Goal: Information Seeking & Learning: Learn about a topic

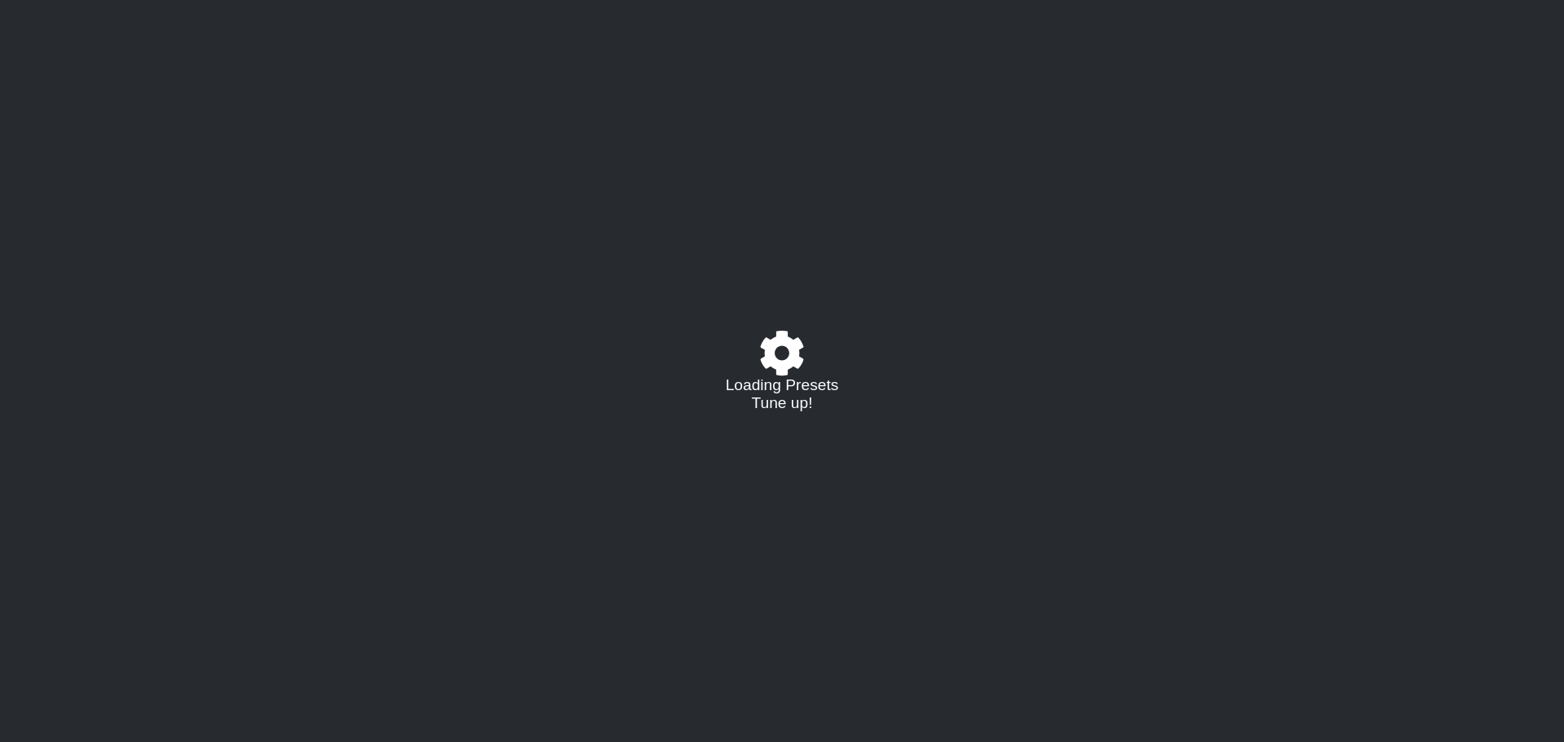
select select "/023177548424"
select select "A"
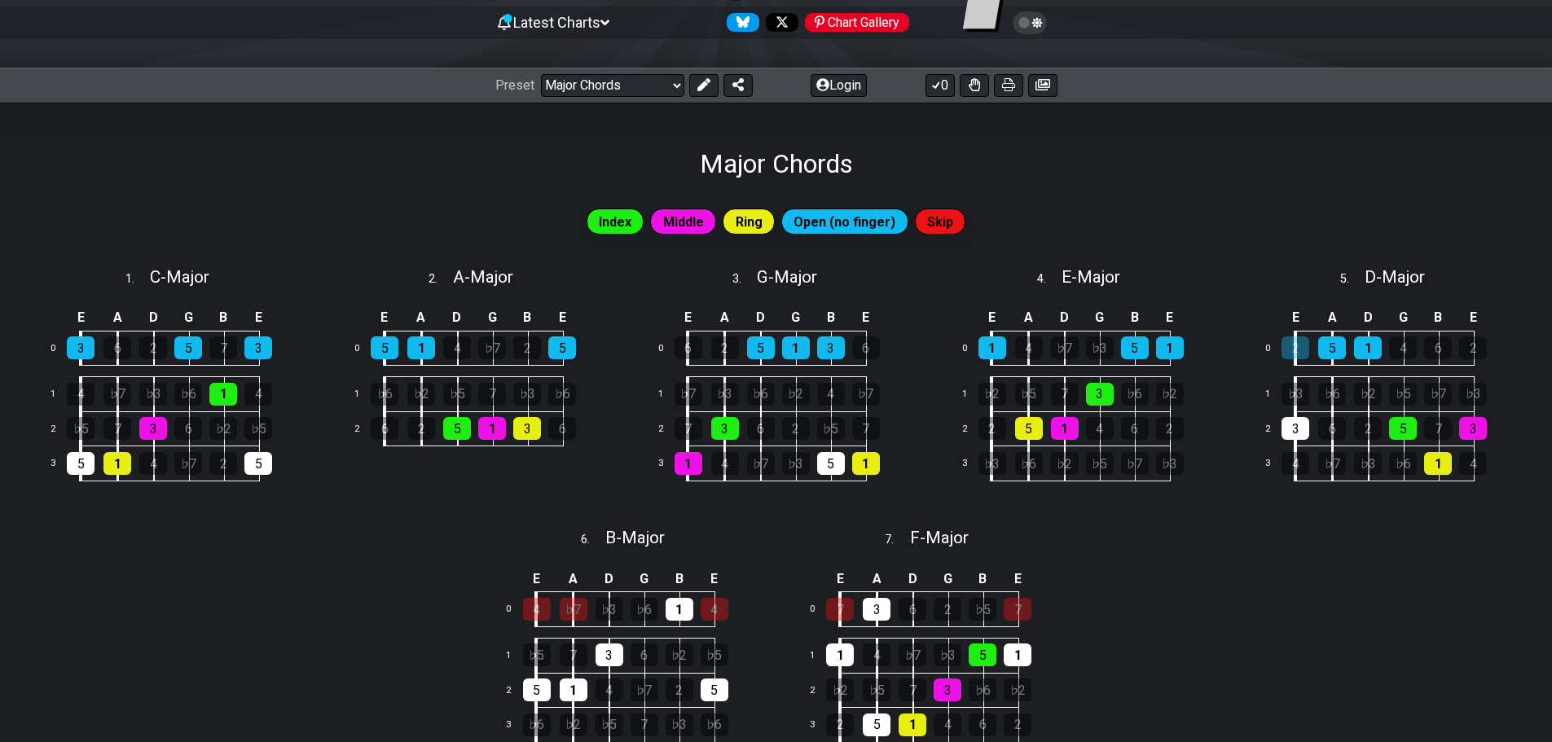
scroll to position [81, 0]
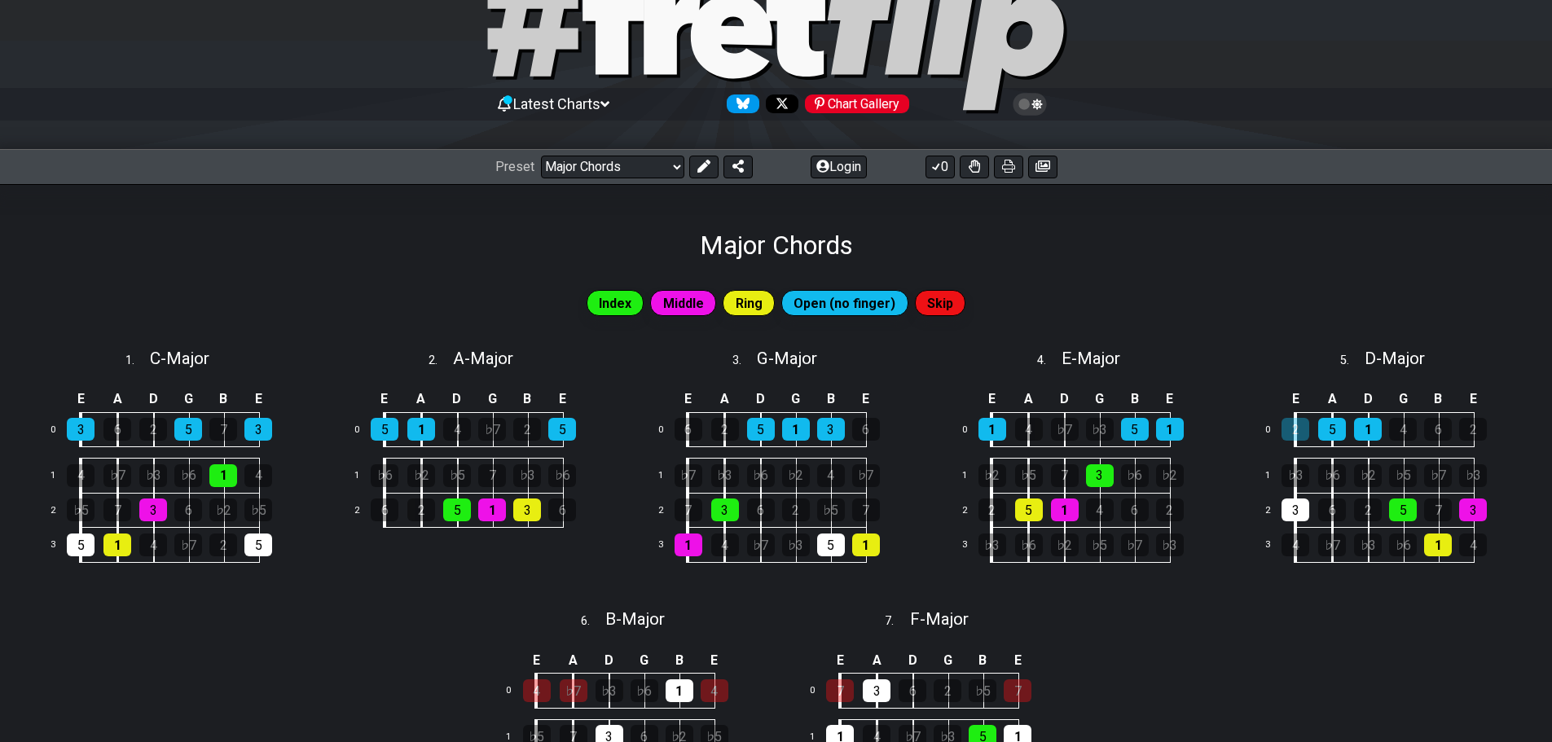
click at [621, 179] on div "Preset Welcome to #fretflip! Major Chords Custom Preset Minor Pentatonic Major …" at bounding box center [776, 167] width 1552 height 36
click at [624, 165] on select "Welcome to #fretflip! Major Chords Custom Preset Minor Pentatonic Major Pentato…" at bounding box center [612, 167] width 143 height 23
click at [541, 156] on select "Welcome to #fretflip! Major Chords Custom Preset Minor Pentatonic Major Pentato…" at bounding box center [612, 167] width 143 height 23
select select "/the-caged-system"
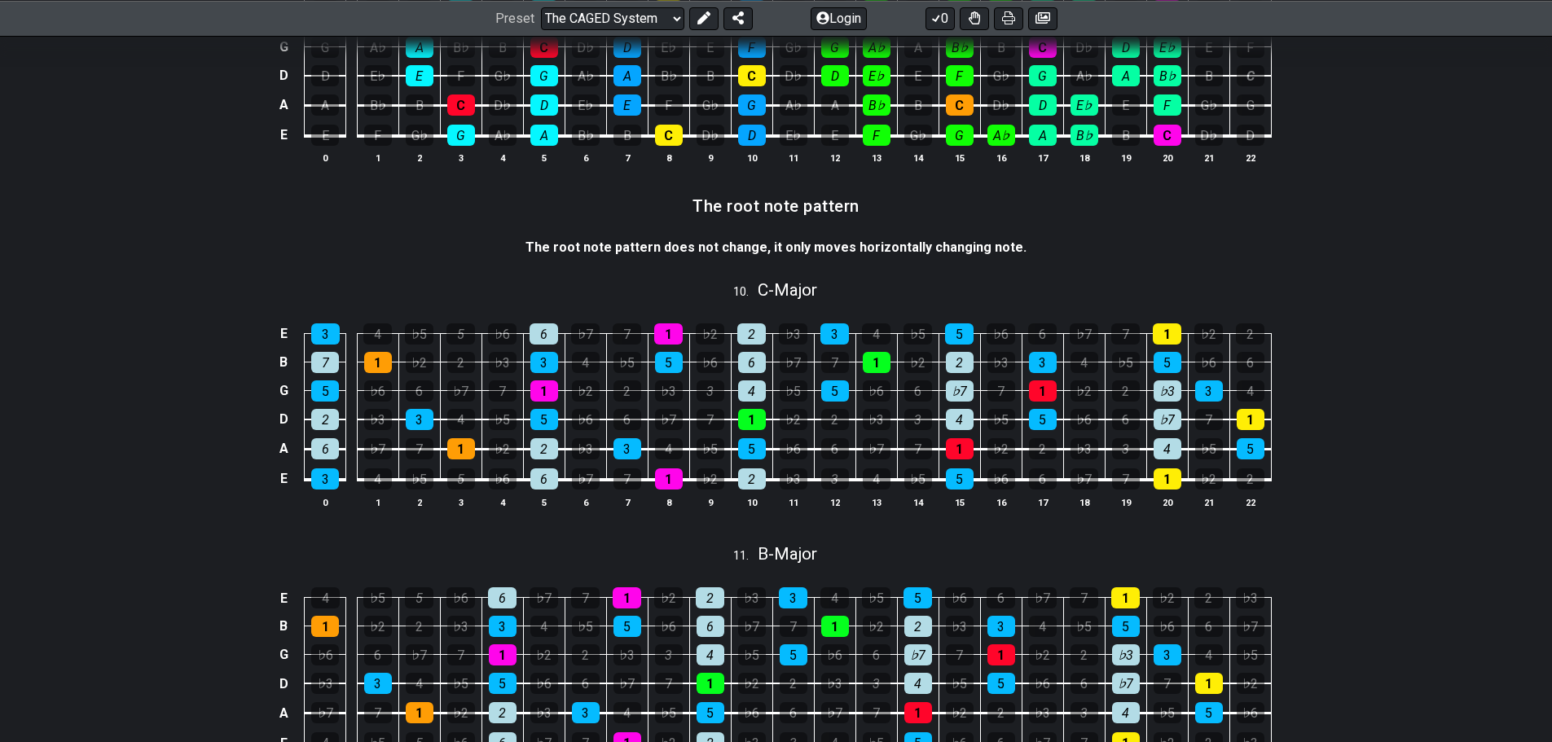
scroll to position [2689, 0]
